Goal: Navigation & Orientation: Locate item on page

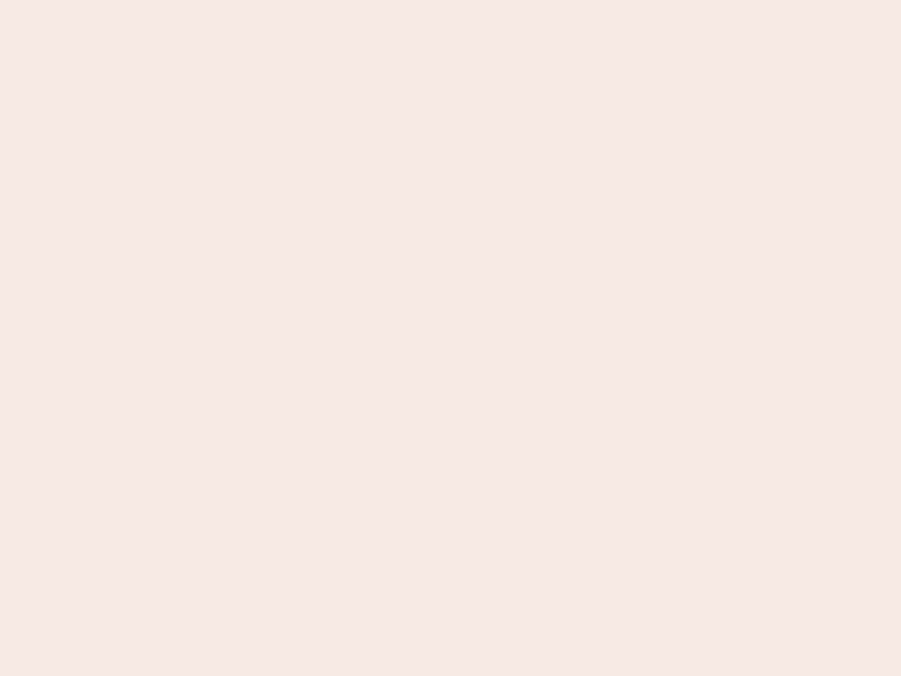
click at [450, 338] on nb-app "Almost there Thank you for registering for Newbook. Your account is under revie…" at bounding box center [450, 338] width 901 height 676
click at [450, 0] on nb-app "Almost there Thank you for registering for Newbook. Your account is under revie…" at bounding box center [450, 338] width 901 height 676
click at [481, 0] on nb-app "Almost there Thank you for registering for Newbook. Your account is under revie…" at bounding box center [450, 338] width 901 height 676
click at [450, 338] on nb-app "Almost there Thank you for registering for Newbook. Your account is under revie…" at bounding box center [450, 338] width 901 height 676
click at [450, 0] on nb-app "Almost there Thank you for registering for Newbook. Your account is under revie…" at bounding box center [450, 338] width 901 height 676
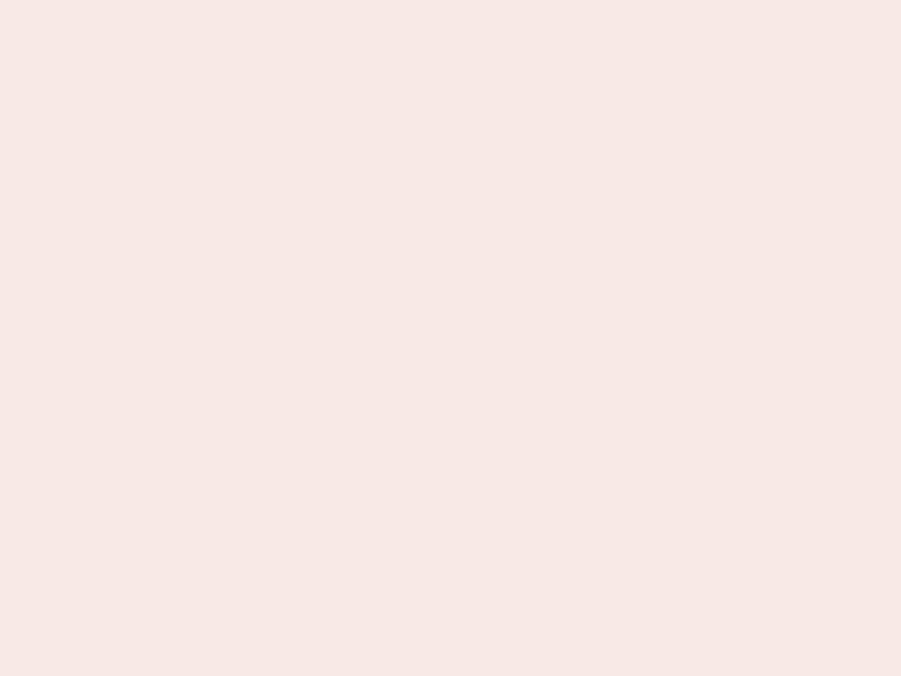
click at [315, 0] on nb-app "Almost there Thank you for registering for Newbook. Your account is under revie…" at bounding box center [450, 338] width 901 height 676
click at [450, 338] on nb-app "Almost there Thank you for registering for Newbook. Your account is under revie…" at bounding box center [450, 338] width 901 height 676
click at [450, 0] on nb-app "Almost there Thank you for registering for Newbook. Your account is under revie…" at bounding box center [450, 338] width 901 height 676
click at [315, 0] on nb-app "Almost there Thank you for registering for Newbook. Your account is under revie…" at bounding box center [450, 338] width 901 height 676
click at [450, 338] on nb-app "Almost there Thank you for registering for Newbook. Your account is under revie…" at bounding box center [450, 338] width 901 height 676
